Goal: Navigation & Orientation: Find specific page/section

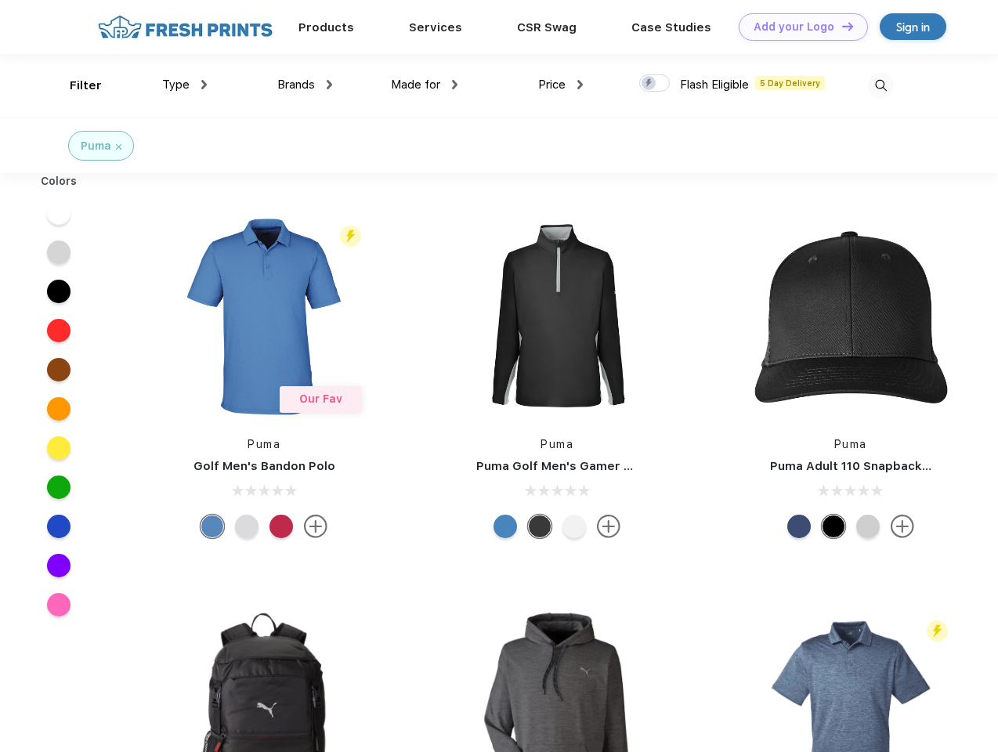
scroll to position [1, 0]
click at [798, 27] on link "Add your Logo Design Tool" at bounding box center [803, 26] width 129 height 27
click at [0, 0] on div "Design Tool" at bounding box center [0, 0] width 0 height 0
click at [841, 26] on link "Add your Logo Design Tool" at bounding box center [803, 26] width 129 height 27
click at [75, 85] on div "Filter" at bounding box center [86, 86] width 32 height 18
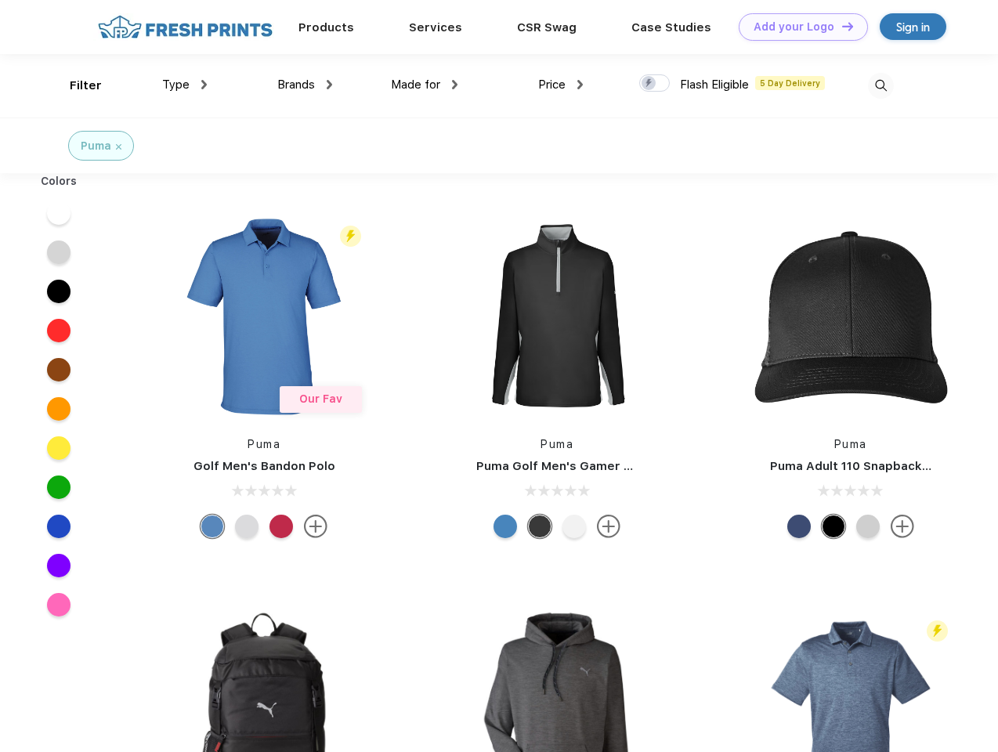
click at [185, 85] on span "Type" at bounding box center [175, 85] width 27 height 14
click at [305, 85] on span "Brands" at bounding box center [296, 85] width 38 height 14
click at [425, 85] on span "Made for" at bounding box center [415, 85] width 49 height 14
click at [561, 85] on span "Price" at bounding box center [551, 85] width 27 height 14
click at [655, 84] on div at bounding box center [654, 82] width 31 height 17
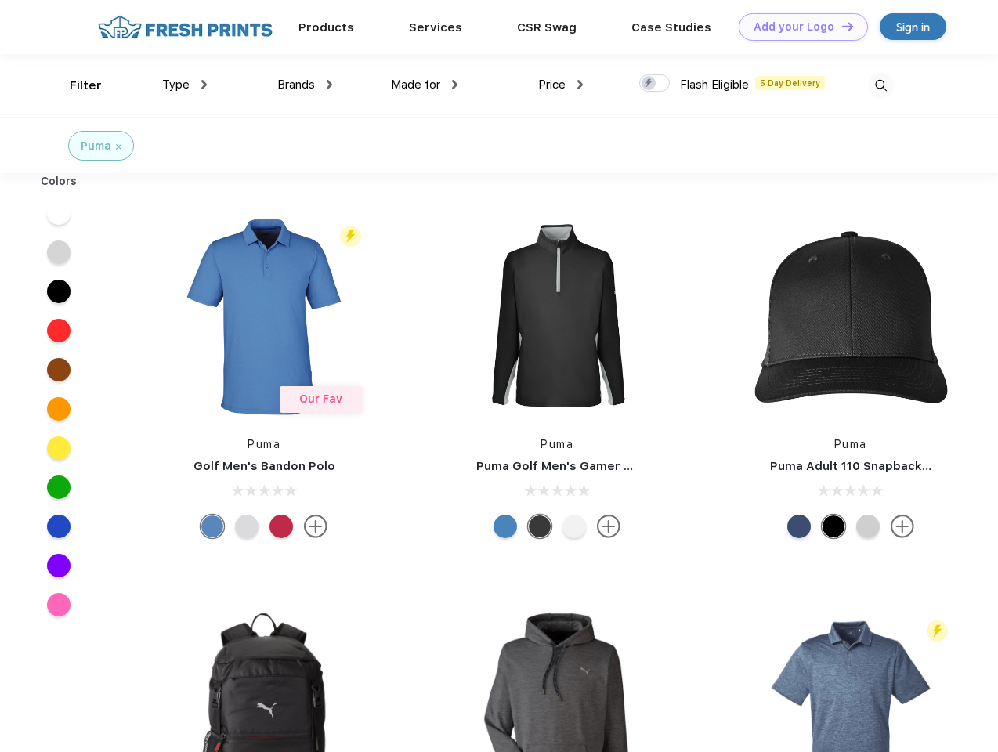
click at [649, 84] on input "checkbox" at bounding box center [644, 79] width 10 height 10
click at [881, 85] on img at bounding box center [881, 86] width 26 height 26
